Goal: Task Accomplishment & Management: Use online tool/utility

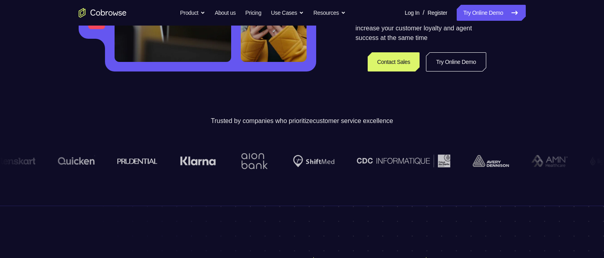
scroll to position [200, 0]
click at [485, 16] on link "Try Online Demo" at bounding box center [491, 13] width 69 height 16
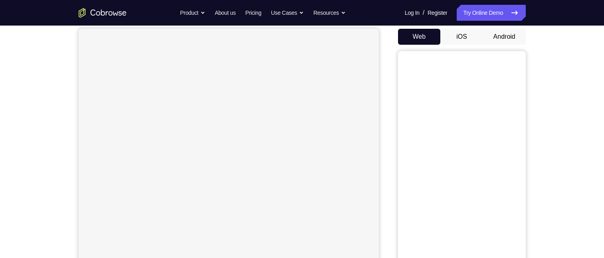
scroll to position [80, 0]
click at [505, 34] on button "Android" at bounding box center [504, 32] width 43 height 16
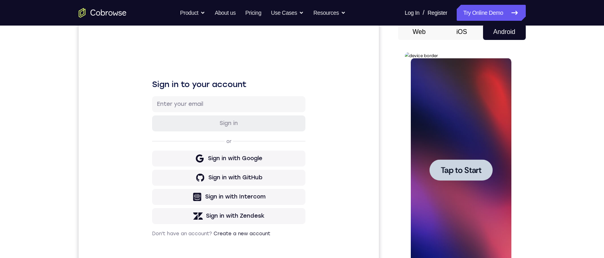
click at [449, 170] on span "Tap to Start" at bounding box center [461, 170] width 41 height 8
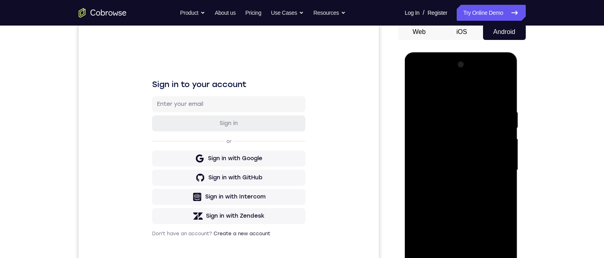
scroll to position [200, 0]
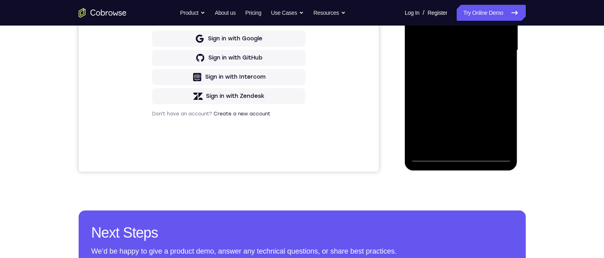
click at [461, 158] on div at bounding box center [461, 50] width 101 height 224
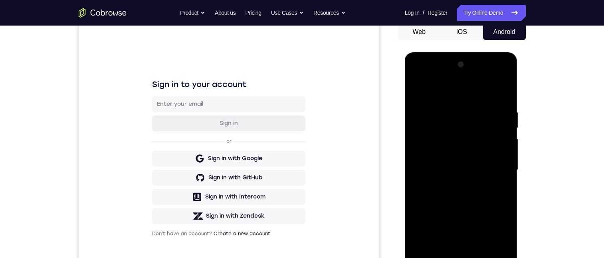
drag, startPoint x: 442, startPoint y: 190, endPoint x: 467, endPoint y: 80, distance: 112.7
click at [467, 80] on div at bounding box center [461, 170] width 101 height 224
click at [427, 159] on div at bounding box center [461, 170] width 101 height 224
click at [461, 175] on div at bounding box center [461, 170] width 101 height 224
click at [461, 258] on div at bounding box center [461, 170] width 101 height 224
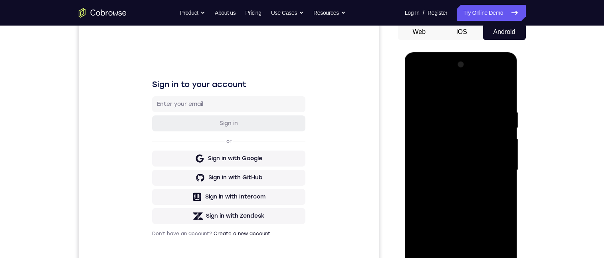
scroll to position [120, 0]
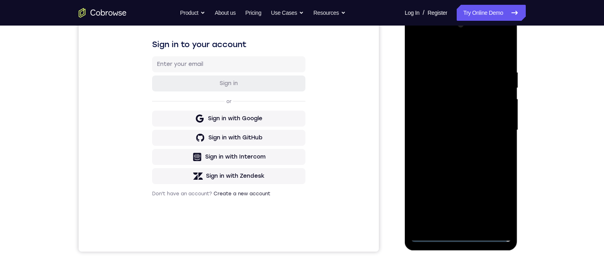
click at [459, 223] on div at bounding box center [461, 130] width 101 height 224
click at [495, 134] on div at bounding box center [461, 130] width 101 height 224
click at [450, 103] on div at bounding box center [461, 130] width 101 height 224
click at [459, 82] on div at bounding box center [461, 130] width 101 height 224
click at [476, 99] on div at bounding box center [461, 130] width 101 height 224
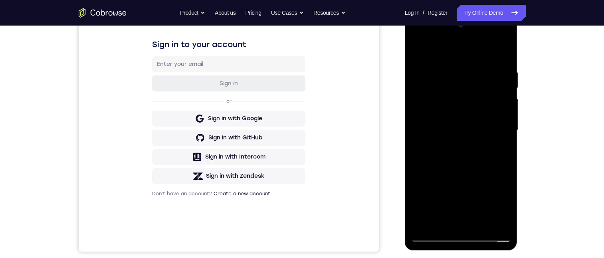
click at [475, 94] on div at bounding box center [461, 130] width 101 height 224
click at [447, 111] on div at bounding box center [461, 130] width 101 height 224
click at [419, 108] on div at bounding box center [461, 130] width 101 height 224
click at [439, 90] on div at bounding box center [461, 130] width 101 height 224
click at [456, 91] on div at bounding box center [461, 130] width 101 height 224
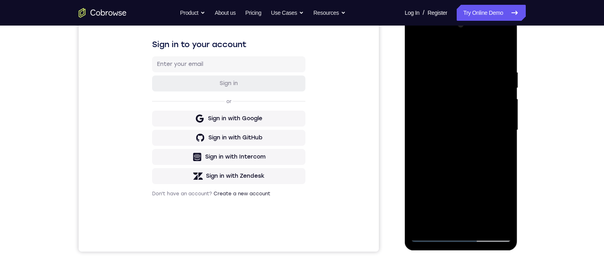
click at [456, 91] on div at bounding box center [461, 130] width 101 height 224
click at [500, 219] on div at bounding box center [461, 130] width 101 height 224
click at [499, 220] on div at bounding box center [461, 130] width 101 height 224
click at [457, 221] on div at bounding box center [461, 130] width 101 height 224
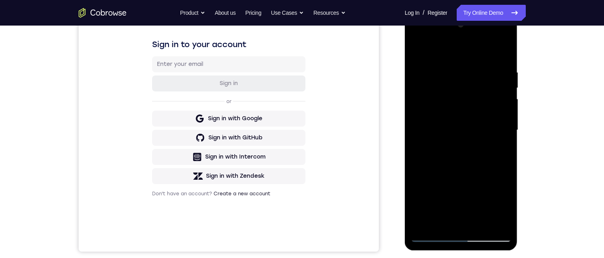
click at [496, 123] on div at bounding box center [461, 130] width 101 height 224
drag, startPoint x: 475, startPoint y: 143, endPoint x: 476, endPoint y: 103, distance: 39.6
click at [473, 103] on div at bounding box center [461, 130] width 101 height 224
click at [469, 83] on div at bounding box center [461, 130] width 101 height 224
click at [503, 38] on div at bounding box center [461, 130] width 101 height 224
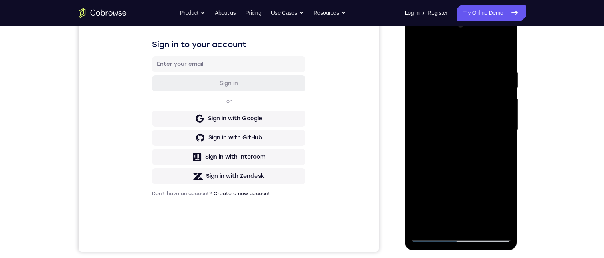
click at [447, 85] on div at bounding box center [461, 130] width 101 height 224
drag, startPoint x: 456, startPoint y: 172, endPoint x: 460, endPoint y: 126, distance: 46.1
click at [460, 126] on div at bounding box center [461, 130] width 101 height 224
drag, startPoint x: 469, startPoint y: 173, endPoint x: 472, endPoint y: 132, distance: 40.9
click at [472, 132] on div at bounding box center [461, 130] width 101 height 224
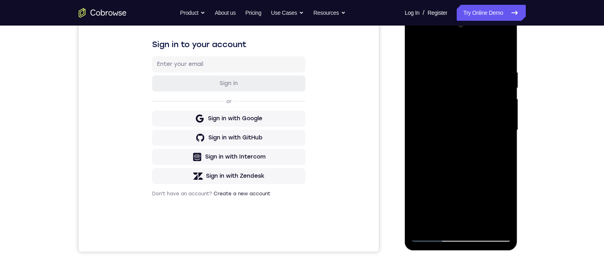
click at [416, 38] on div at bounding box center [461, 130] width 101 height 224
drag, startPoint x: 467, startPoint y: 150, endPoint x: 458, endPoint y: 80, distance: 70.5
click at [458, 80] on div at bounding box center [461, 130] width 101 height 224
drag, startPoint x: 470, startPoint y: 141, endPoint x: 461, endPoint y: 85, distance: 55.8
click at [461, 85] on div at bounding box center [461, 130] width 101 height 224
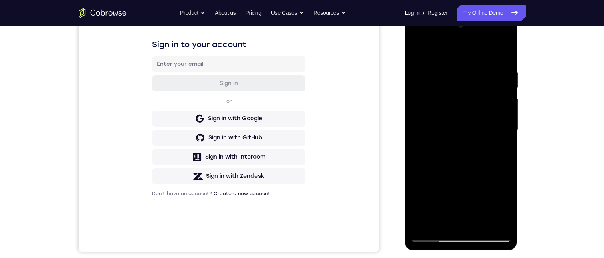
drag, startPoint x: 465, startPoint y: 141, endPoint x: 461, endPoint y: 101, distance: 40.2
click at [460, 102] on div at bounding box center [461, 130] width 101 height 224
drag, startPoint x: 457, startPoint y: 102, endPoint x: 455, endPoint y: 83, distance: 19.2
click at [455, 82] on div at bounding box center [461, 130] width 101 height 224
drag, startPoint x: 468, startPoint y: 153, endPoint x: 453, endPoint y: 62, distance: 92.3
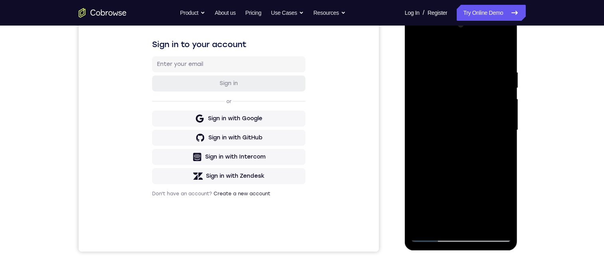
click at [454, 61] on div at bounding box center [461, 130] width 101 height 224
drag, startPoint x: 457, startPoint y: 84, endPoint x: 453, endPoint y: 75, distance: 10.2
click at [456, 73] on div at bounding box center [461, 130] width 101 height 224
drag, startPoint x: 455, startPoint y: 147, endPoint x: 449, endPoint y: 77, distance: 70.2
click at [448, 76] on div at bounding box center [461, 130] width 101 height 224
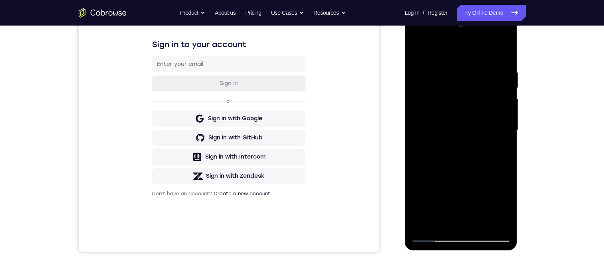
drag, startPoint x: 457, startPoint y: 145, endPoint x: 454, endPoint y: 97, distance: 48.0
click at [454, 97] on div at bounding box center [461, 130] width 101 height 224
drag, startPoint x: 465, startPoint y: 141, endPoint x: 464, endPoint y: 131, distance: 10.1
click at [464, 131] on div at bounding box center [461, 130] width 101 height 224
click at [455, 127] on div at bounding box center [461, 130] width 101 height 224
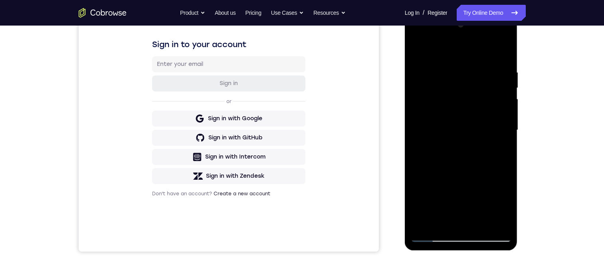
click at [423, 98] on div at bounding box center [461, 130] width 101 height 224
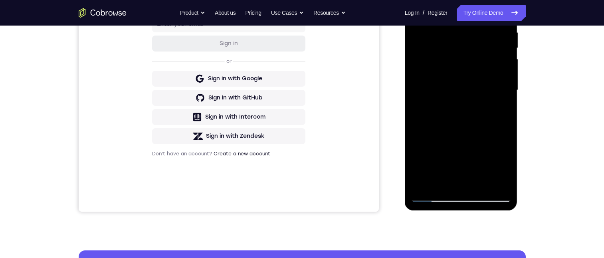
drag, startPoint x: 438, startPoint y: 117, endPoint x: 429, endPoint y: 57, distance: 61.0
click at [429, 44] on div at bounding box center [461, 90] width 101 height 224
drag, startPoint x: 449, startPoint y: 115, endPoint x: 431, endPoint y: 49, distance: 68.2
click at [432, 49] on div at bounding box center [461, 90] width 101 height 224
drag, startPoint x: 454, startPoint y: 117, endPoint x: 440, endPoint y: 53, distance: 66.1
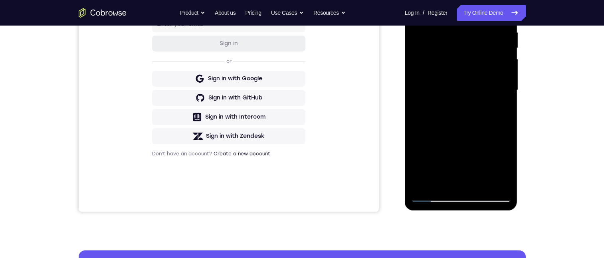
click at [440, 53] on div at bounding box center [461, 90] width 101 height 224
drag, startPoint x: 444, startPoint y: 71, endPoint x: 439, endPoint y: 68, distance: 5.9
click at [442, 64] on div at bounding box center [461, 90] width 101 height 224
drag, startPoint x: 451, startPoint y: 108, endPoint x: 440, endPoint y: 41, distance: 67.6
click at [441, 40] on div at bounding box center [461, 90] width 101 height 224
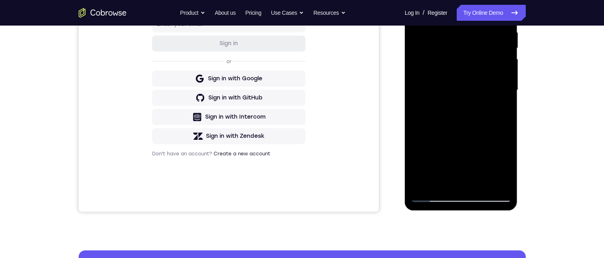
drag, startPoint x: 451, startPoint y: 136, endPoint x: 444, endPoint y: 61, distance: 75.8
click at [443, 62] on div at bounding box center [461, 90] width 101 height 224
drag, startPoint x: 442, startPoint y: 64, endPoint x: 440, endPoint y: 51, distance: 13.3
click at [441, 51] on div at bounding box center [461, 90] width 101 height 224
drag, startPoint x: 455, startPoint y: 61, endPoint x: 453, endPoint y: 65, distance: 4.7
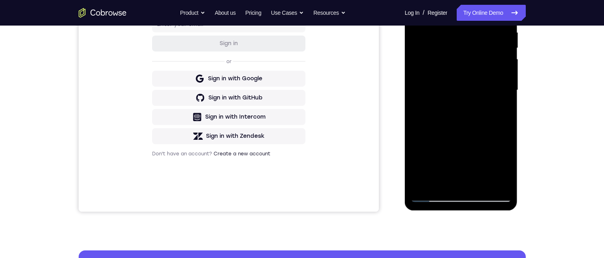
click at [453, 54] on div at bounding box center [461, 90] width 101 height 224
drag, startPoint x: 463, startPoint y: 56, endPoint x: 460, endPoint y: 33, distance: 23.8
click at [460, 34] on div at bounding box center [461, 90] width 101 height 224
click at [443, 46] on div at bounding box center [461, 90] width 101 height 224
drag, startPoint x: 448, startPoint y: 63, endPoint x: 446, endPoint y: 39, distance: 23.6
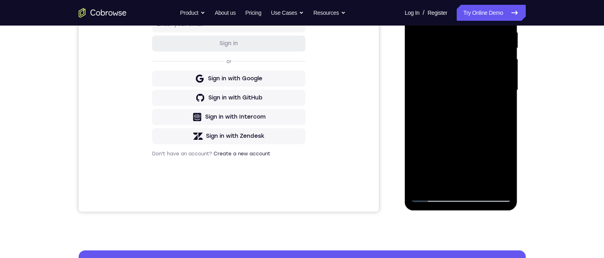
click at [447, 39] on div at bounding box center [461, 90] width 101 height 224
drag, startPoint x: 452, startPoint y: 119, endPoint x: 441, endPoint y: 56, distance: 64.1
click at [441, 28] on div at bounding box center [461, 90] width 101 height 224
drag, startPoint x: 455, startPoint y: 98, endPoint x: 455, endPoint y: 40, distance: 57.9
click at [455, 40] on div at bounding box center [461, 90] width 101 height 224
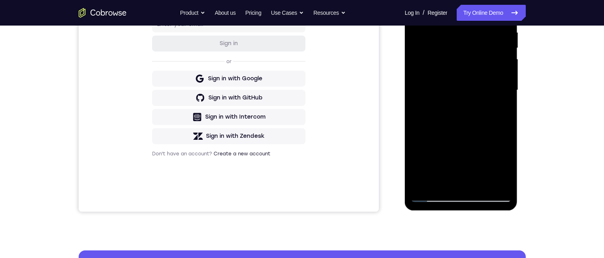
drag, startPoint x: 467, startPoint y: 75, endPoint x: 460, endPoint y: 79, distance: 7.7
click at [464, 51] on div at bounding box center [461, 90] width 101 height 224
drag, startPoint x: 455, startPoint y: 58, endPoint x: 453, endPoint y: 50, distance: 8.2
click at [453, 50] on div at bounding box center [461, 90] width 101 height 224
drag, startPoint x: 451, startPoint y: 70, endPoint x: 465, endPoint y: 109, distance: 42.3
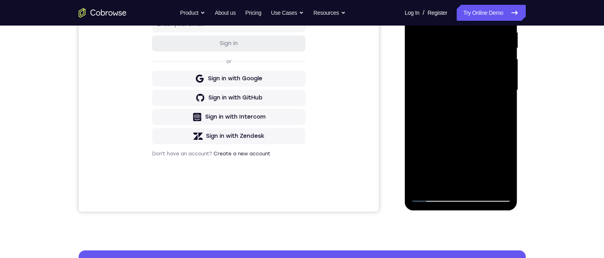
click at [451, 62] on div at bounding box center [461, 90] width 101 height 224
drag, startPoint x: 462, startPoint y: 121, endPoint x: 456, endPoint y: 77, distance: 44.4
click at [456, 79] on div at bounding box center [461, 90] width 101 height 224
drag, startPoint x: 479, startPoint y: 164, endPoint x: 456, endPoint y: 71, distance: 96.2
click at [457, 71] on div at bounding box center [461, 90] width 101 height 224
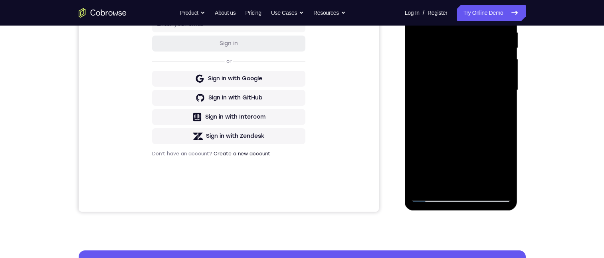
drag, startPoint x: 454, startPoint y: 117, endPoint x: 444, endPoint y: 75, distance: 42.6
click at [444, 74] on div at bounding box center [461, 90] width 101 height 224
click at [439, 83] on div at bounding box center [461, 90] width 101 height 224
drag, startPoint x: 448, startPoint y: 122, endPoint x: 437, endPoint y: 62, distance: 61.3
click at [436, 60] on div at bounding box center [461, 90] width 101 height 224
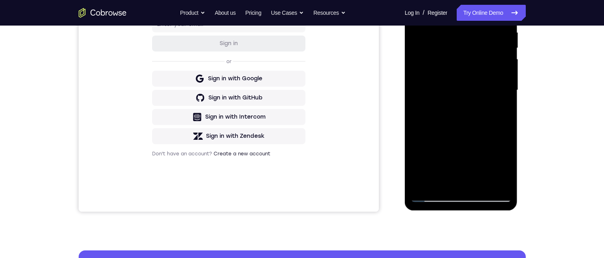
click at [443, 68] on div at bounding box center [461, 90] width 101 height 224
drag, startPoint x: 467, startPoint y: 153, endPoint x: 451, endPoint y: 81, distance: 74.2
click at [451, 81] on div at bounding box center [461, 90] width 101 height 224
drag, startPoint x: 463, startPoint y: 145, endPoint x: 454, endPoint y: 75, distance: 70.9
click at [454, 78] on div at bounding box center [461, 90] width 101 height 224
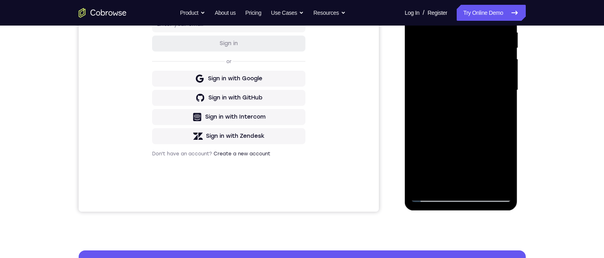
click at [451, 59] on div at bounding box center [461, 90] width 101 height 224
click at [444, 62] on div at bounding box center [461, 90] width 101 height 224
click at [508, 61] on div at bounding box center [461, 90] width 101 height 224
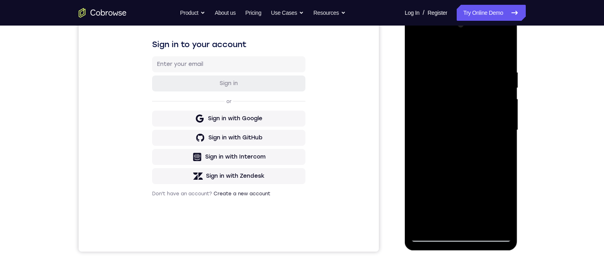
click at [495, 34] on div at bounding box center [461, 130] width 101 height 224
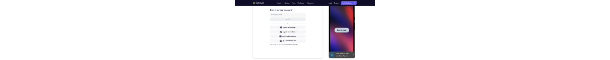
scroll to position [0, 0]
